Goal: Find specific page/section

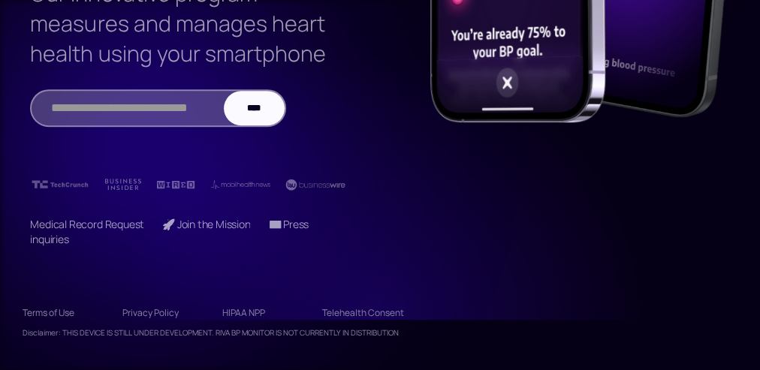
scroll to position [420, 0]
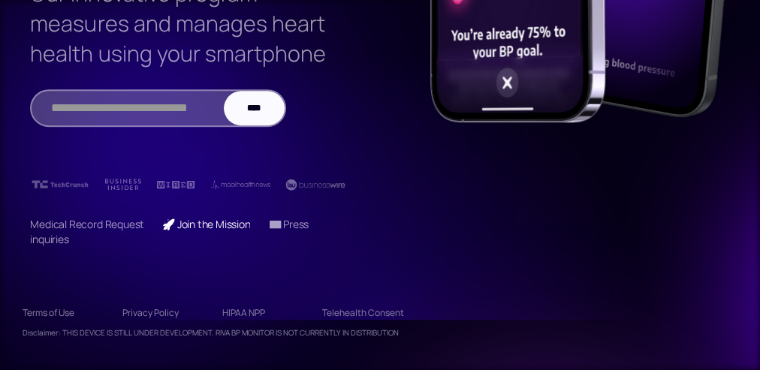
click at [213, 226] on link "🚀 Join the Mission" at bounding box center [206, 224] width 88 height 14
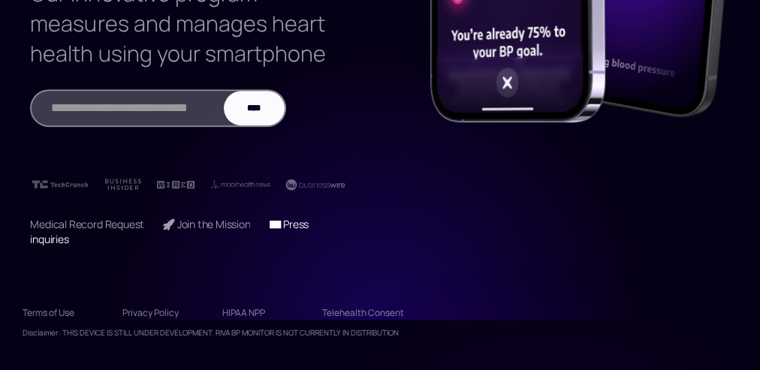
click at [305, 222] on link "📧 Press inquiries" at bounding box center [169, 231] width 278 height 29
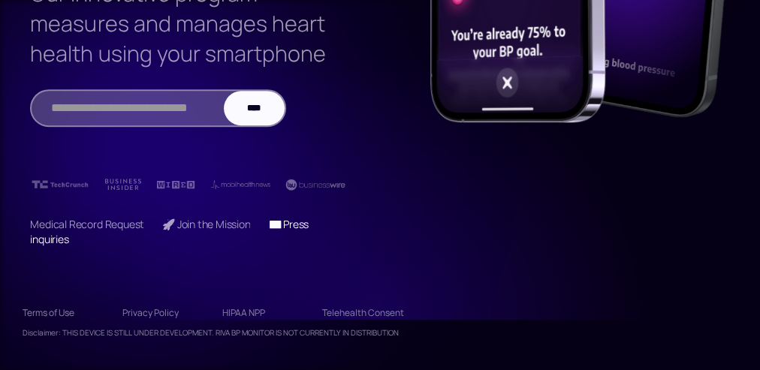
click at [304, 220] on link "📧 Press inquiries" at bounding box center [169, 231] width 278 height 29
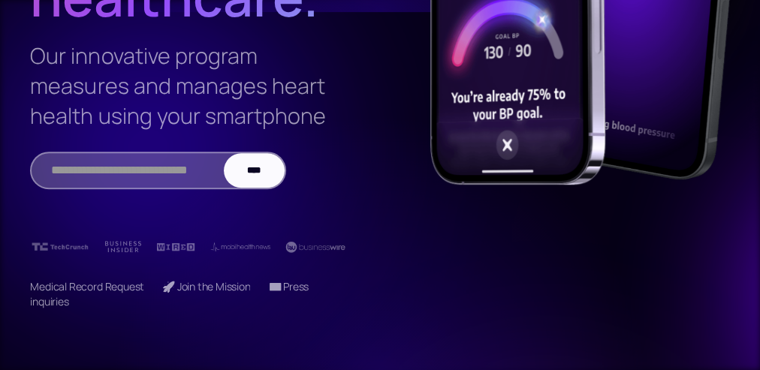
scroll to position [360, 0]
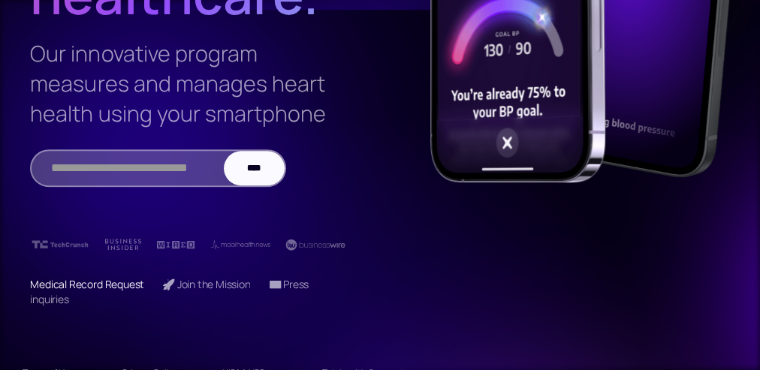
click at [73, 289] on link "Medical Record Request" at bounding box center [87, 284] width 114 height 14
click at [302, 284] on link "📧 Press inquiries" at bounding box center [169, 291] width 278 height 29
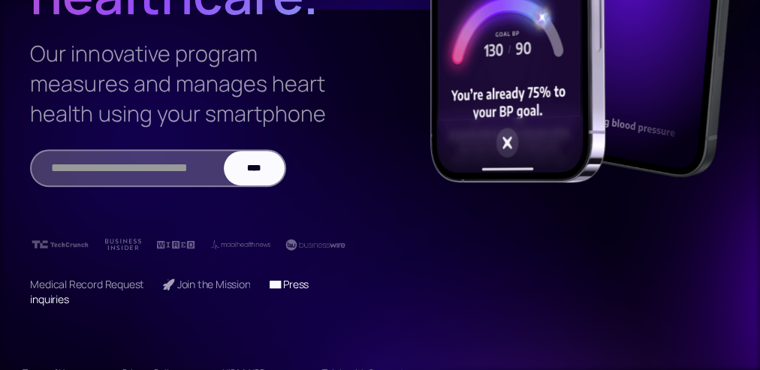
click at [283, 284] on link "📧 Press inquiries" at bounding box center [169, 291] width 278 height 29
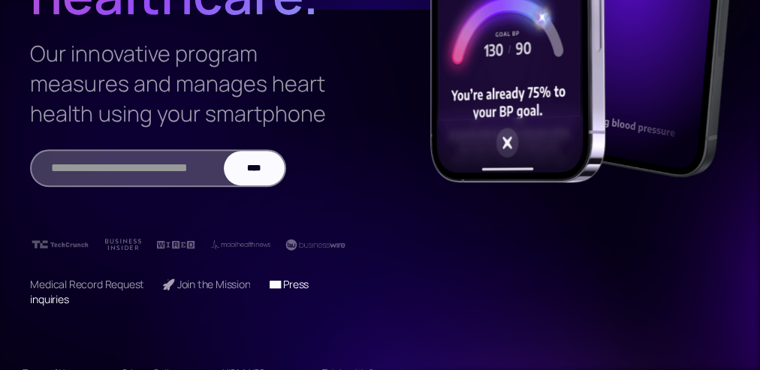
click at [283, 284] on link "📧 Press inquiries" at bounding box center [169, 291] width 278 height 29
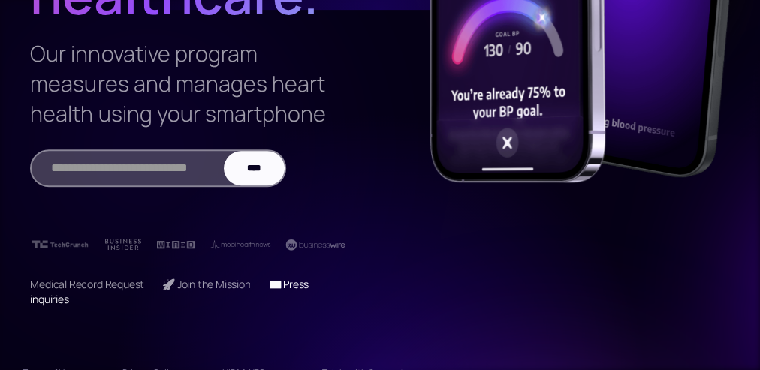
click at [283, 284] on link "📧 Press inquiries" at bounding box center [169, 291] width 278 height 29
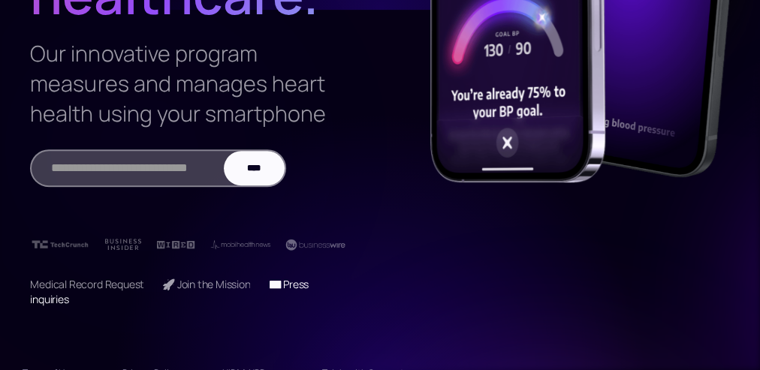
click at [283, 284] on link "📧 Press inquiries" at bounding box center [169, 291] width 278 height 29
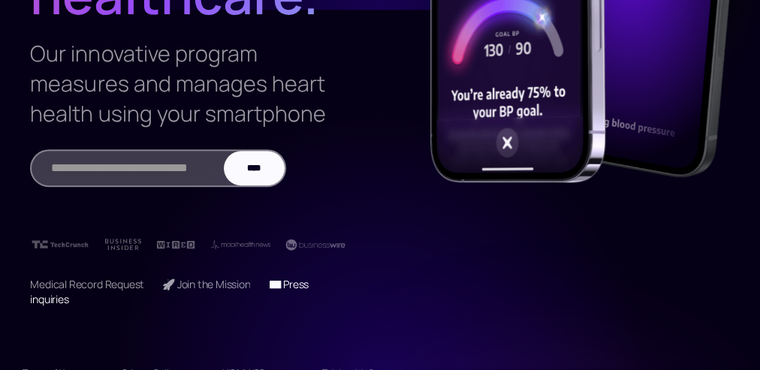
click at [308, 284] on link "📧 Press inquiries" at bounding box center [169, 291] width 278 height 29
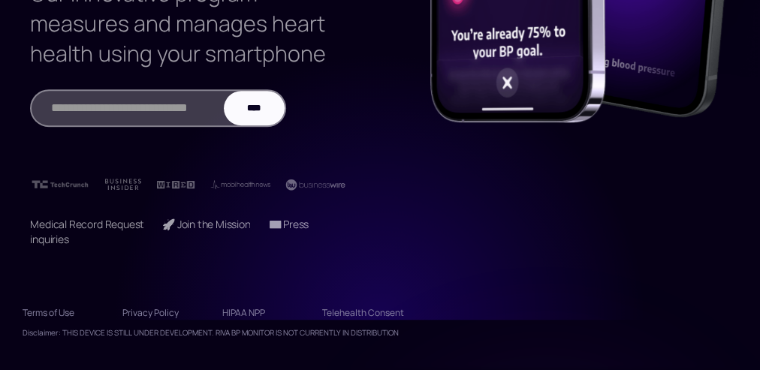
scroll to position [420, 0]
